Goal: Register for event/course

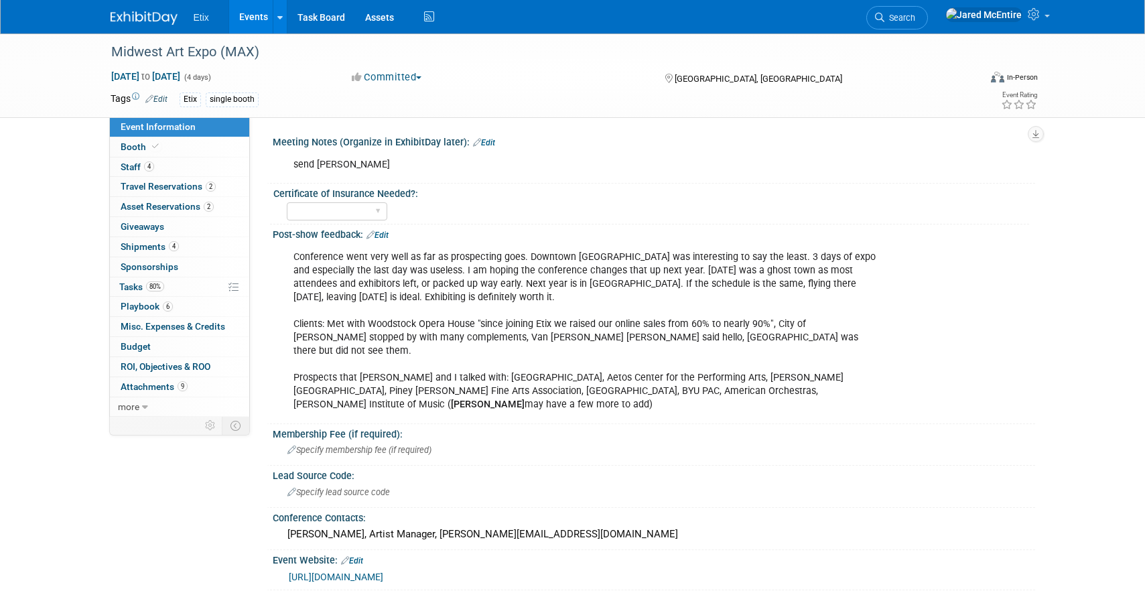
click at [255, 21] on link "Events" at bounding box center [253, 16] width 49 height 33
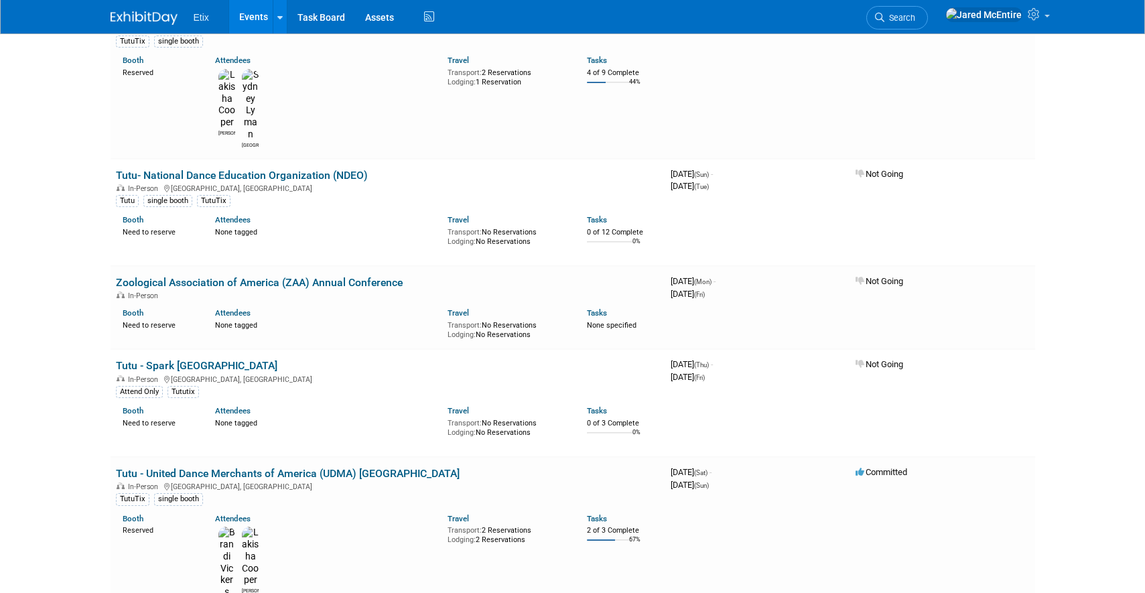
scroll to position [1041, 0]
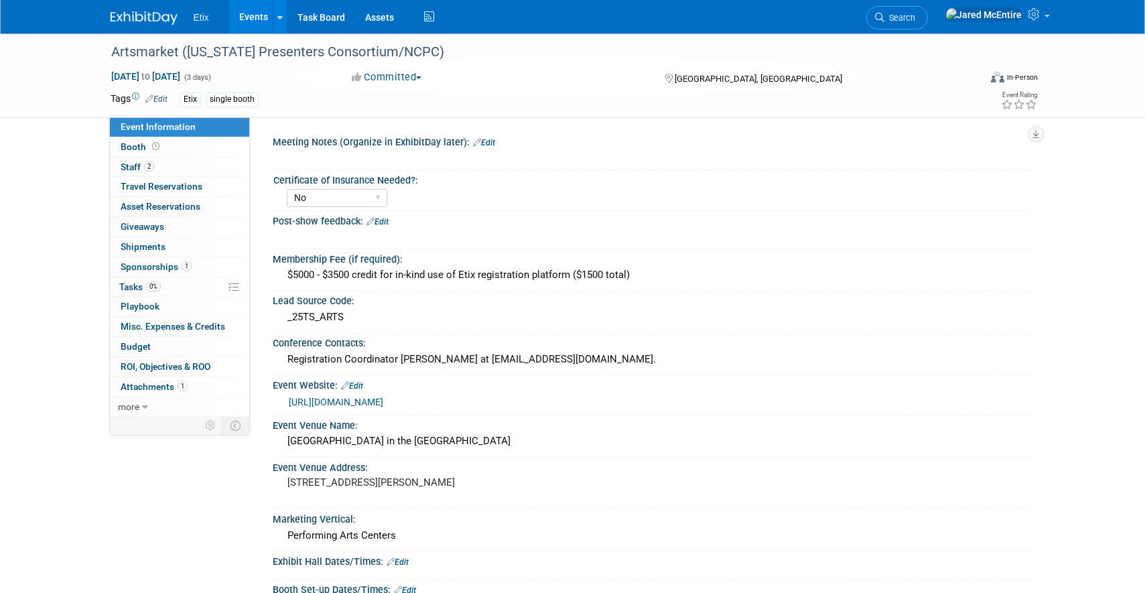
select select "No"
